Goal: Check status: Check status

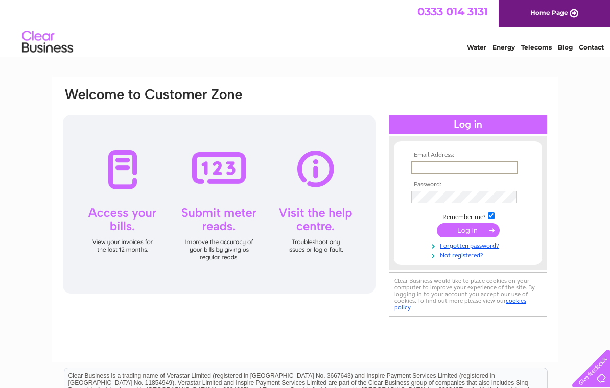
type input "[EMAIL_ADDRESS][DOMAIN_NAME]"
click at [468, 231] on input "submit" at bounding box center [468, 230] width 63 height 14
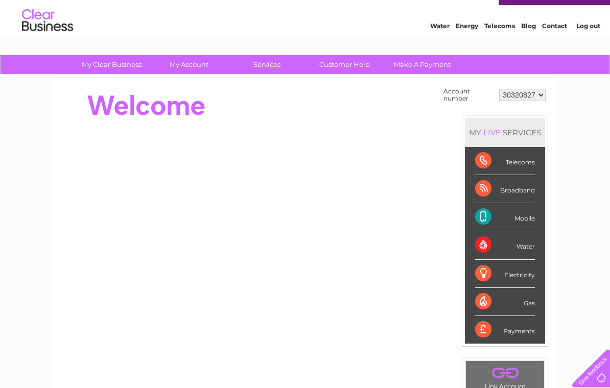
scroll to position [21, 0]
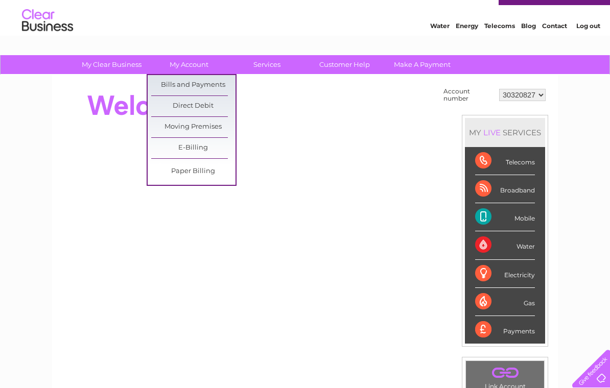
click at [181, 84] on link "Bills and Payments" at bounding box center [193, 85] width 84 height 20
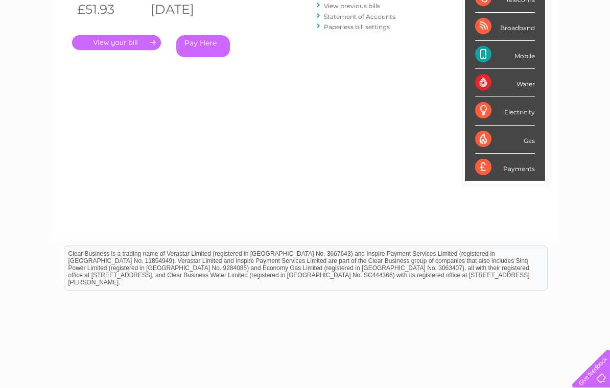
scroll to position [169, 0]
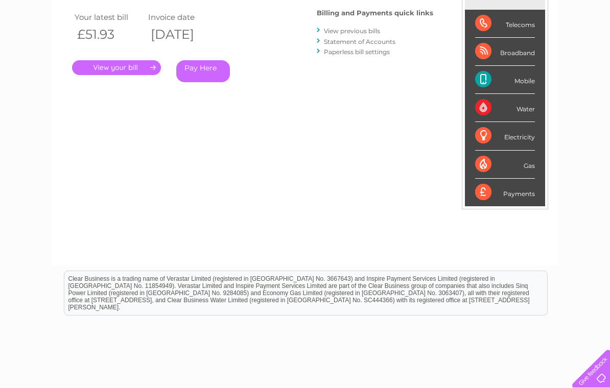
click at [109, 69] on link "." at bounding box center [116, 67] width 89 height 15
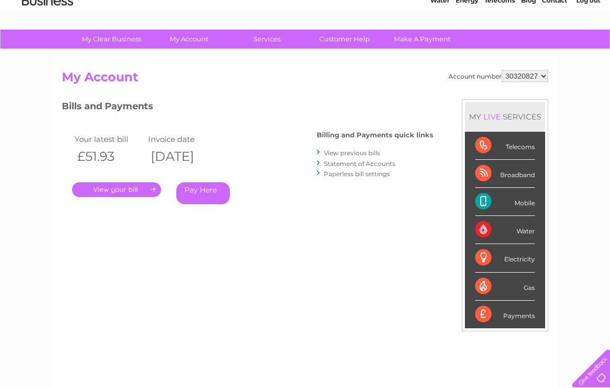
scroll to position [0, 0]
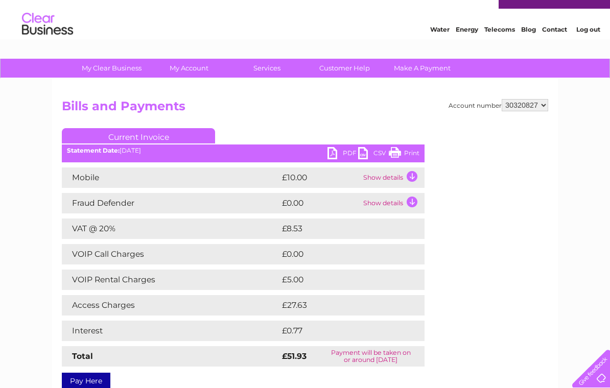
scroll to position [17, 0]
click at [410, 173] on td "Show details" at bounding box center [393, 178] width 64 height 20
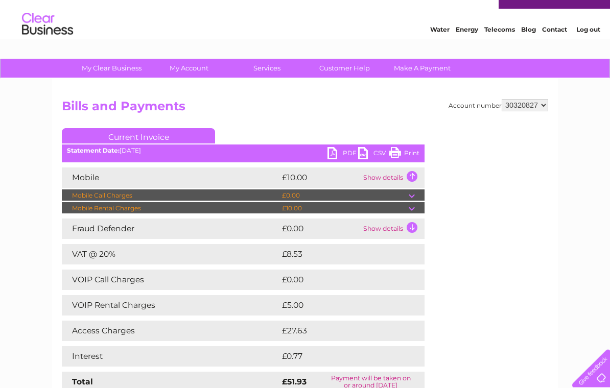
scroll to position [18, 0]
click at [410, 174] on td "Show details" at bounding box center [393, 178] width 64 height 20
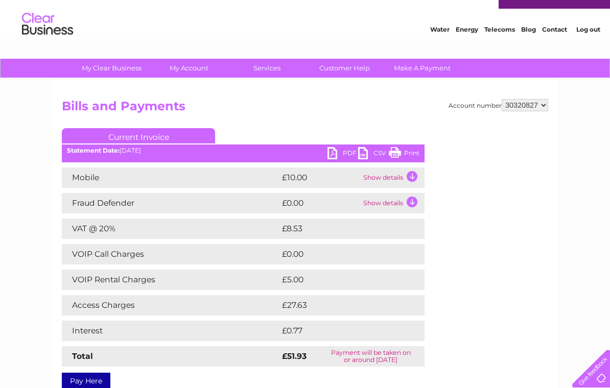
click at [404, 204] on td "Show details" at bounding box center [393, 203] width 64 height 20
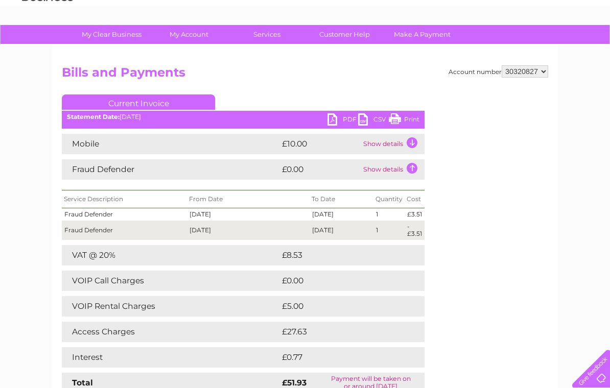
scroll to position [0, 0]
